Goal: Task Accomplishment & Management: Use online tool/utility

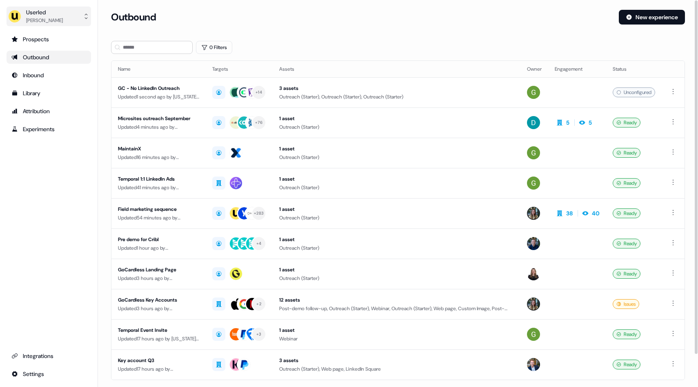
click at [81, 17] on button "Userled [PERSON_NAME]" at bounding box center [49, 17] width 85 height 20
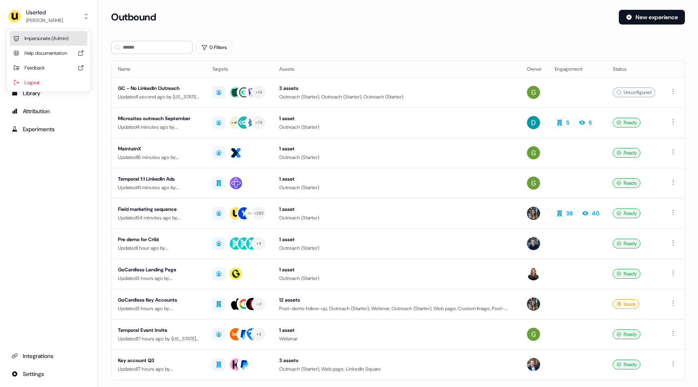
click at [62, 36] on div "Impersonate (Admin)" at bounding box center [49, 38] width 78 height 15
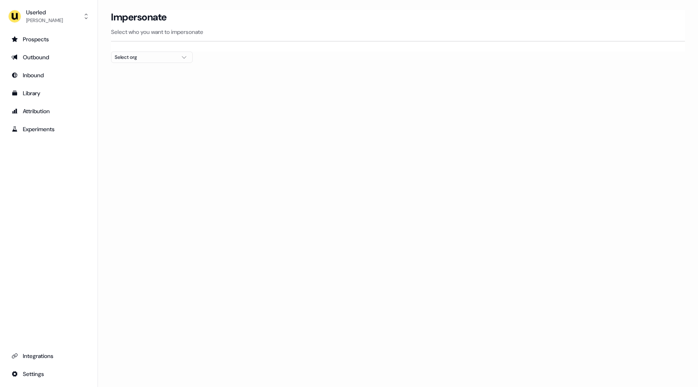
click at [156, 59] on div "Select org" at bounding box center [145, 57] width 61 height 8
type input "**"
click at [147, 89] on div "Canva" at bounding box center [151, 86] width 81 height 13
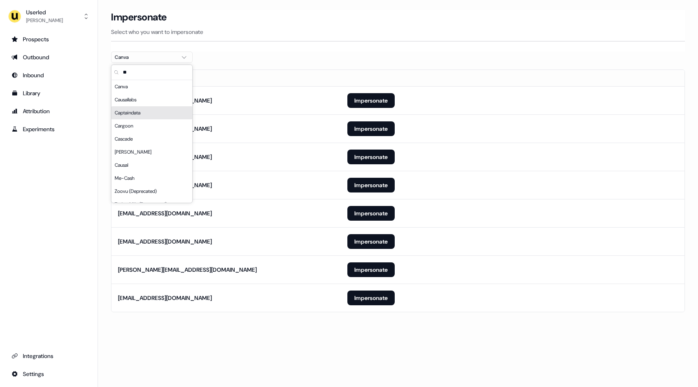
click at [334, 79] on th "Email" at bounding box center [225, 78] width 229 height 16
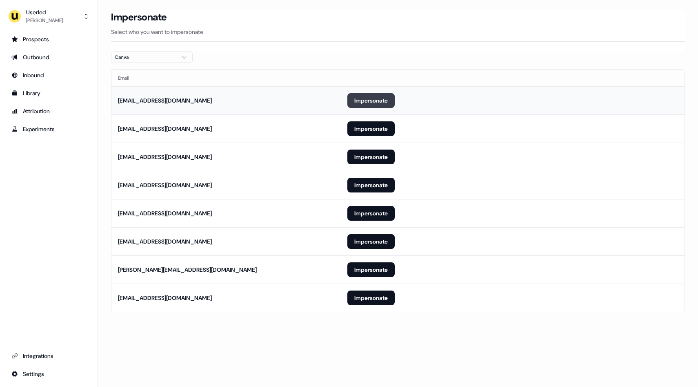
click at [369, 100] on button "Impersonate" at bounding box center [370, 100] width 47 height 15
